Goal: Information Seeking & Learning: Learn about a topic

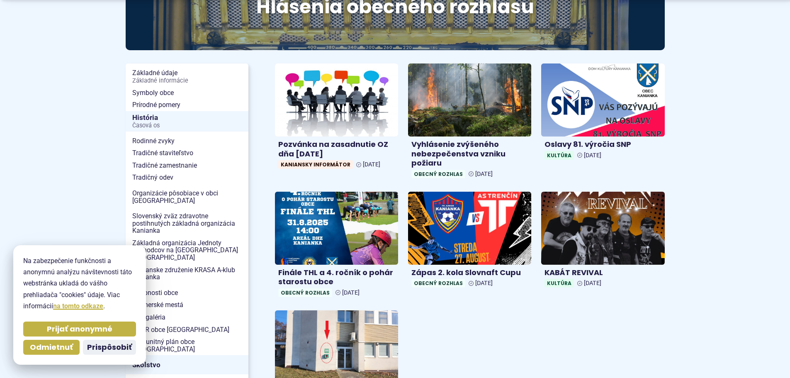
scroll to position [165, 0]
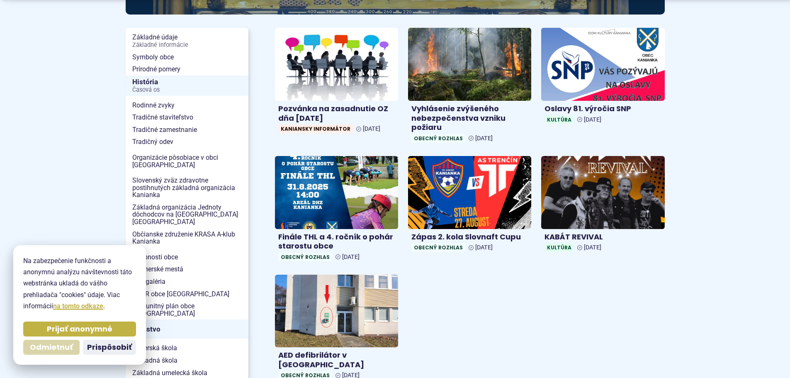
click at [70, 344] on span "Odmietnuť" at bounding box center [51, 347] width 43 height 10
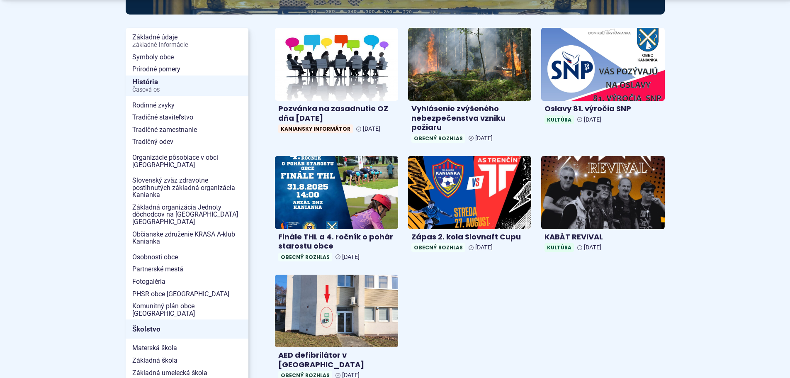
scroll to position [0, 0]
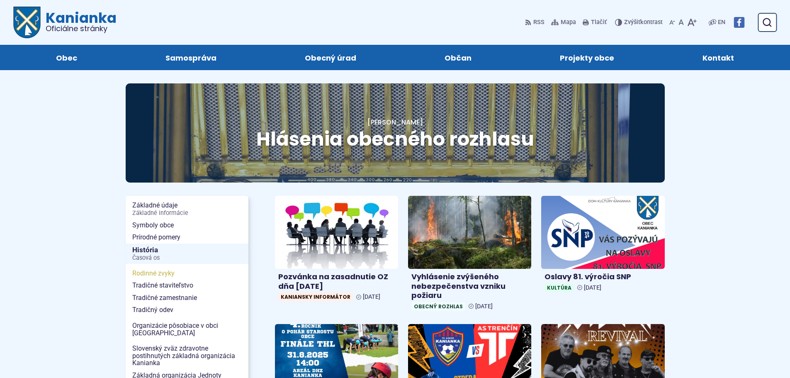
click at [160, 270] on span "Rodinné zvyky" at bounding box center [186, 273] width 109 height 12
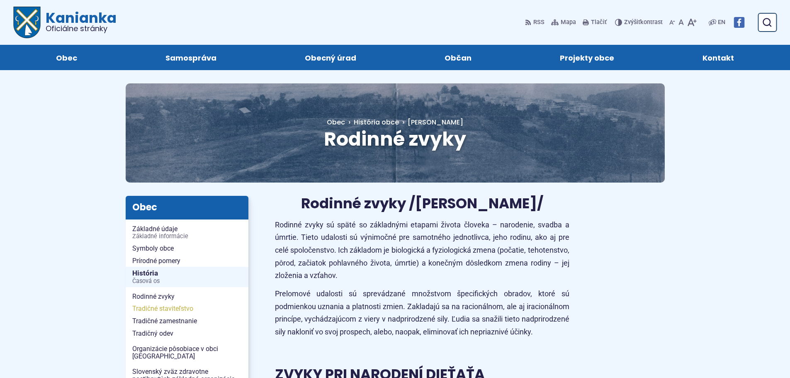
click at [178, 305] on span "Tradičné staviteľstvo" at bounding box center [186, 308] width 109 height 12
click at [179, 310] on span "Tradičné staviteľstvo" at bounding box center [186, 308] width 109 height 12
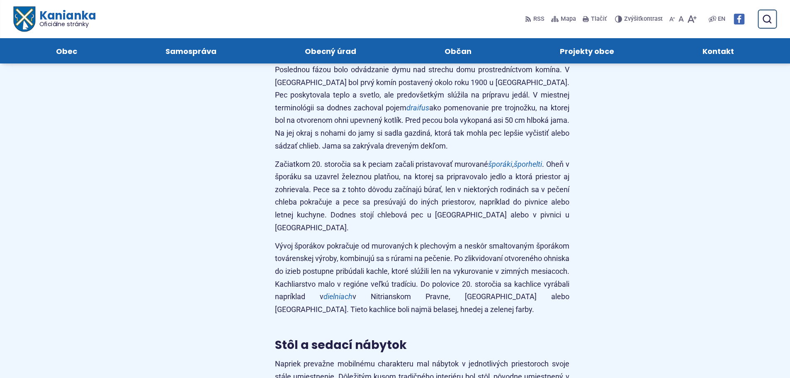
scroll to position [4991, 0]
